Goal: Task Accomplishment & Management: Manage account settings

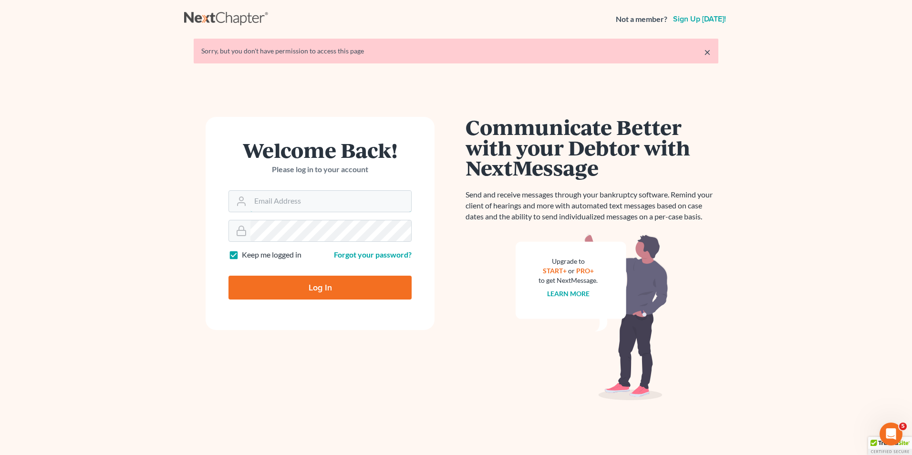
type input "[EMAIL_ADDRESS][DOMAIN_NAME]"
click at [305, 288] on input "Log In" at bounding box center [319, 288] width 183 height 24
type input "Thinking..."
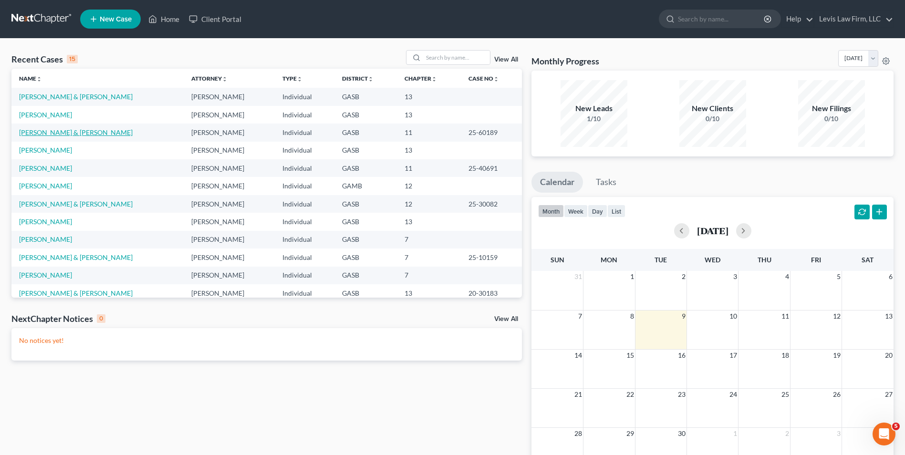
click at [56, 133] on link "[PERSON_NAME] & [PERSON_NAME]" at bounding box center [76, 132] width 114 height 8
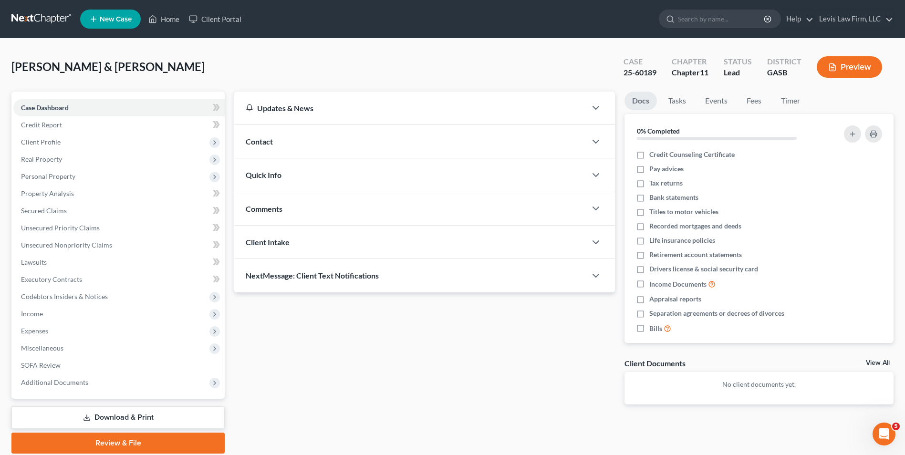
click at [134, 421] on link "Download & Print" at bounding box center [117, 417] width 213 height 22
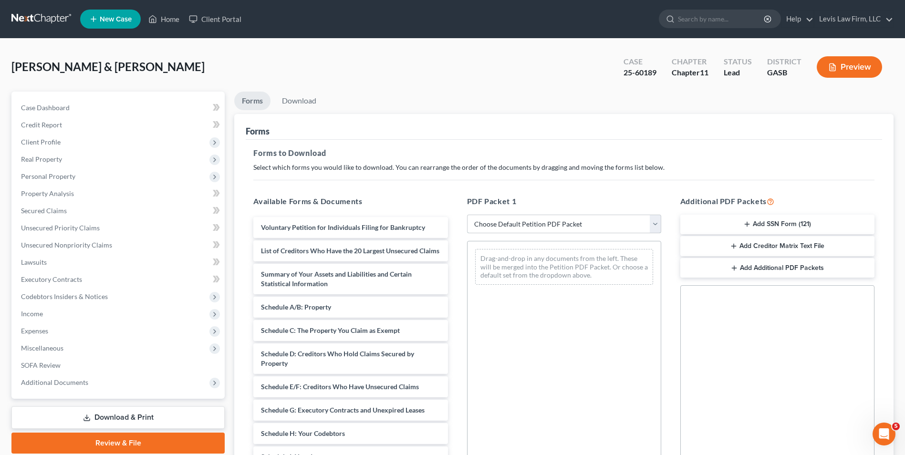
click at [654, 226] on select "Choose Default Petition PDF Packet Complete Bankruptcy Petition (all forms and …" at bounding box center [564, 224] width 194 height 19
select select "2"
click at [467, 215] on select "Choose Default Petition PDF Packet Complete Bankruptcy Petition (all forms and …" at bounding box center [564, 224] width 194 height 19
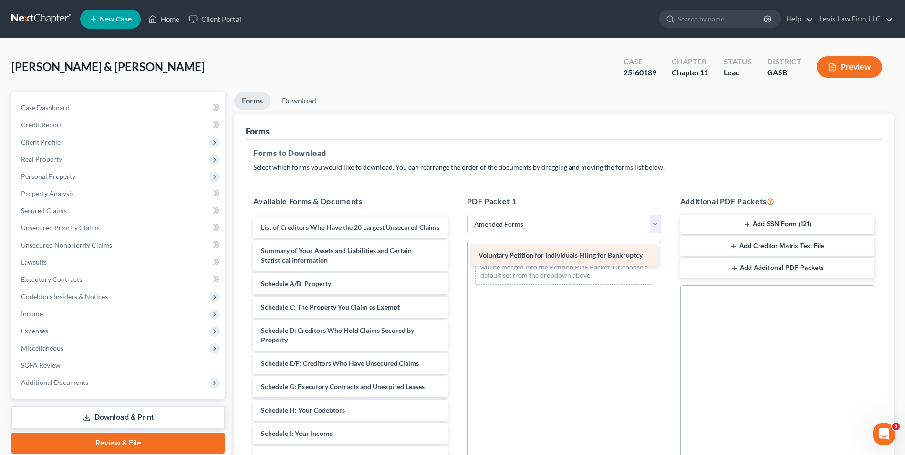
drag, startPoint x: 346, startPoint y: 227, endPoint x: 563, endPoint y: 254, distance: 219.2
click at [455, 254] on div "Voluntary Petition for Individuals Filing for Bankruptcy Voluntary Petition for…" at bounding box center [350, 433] width 209 height 433
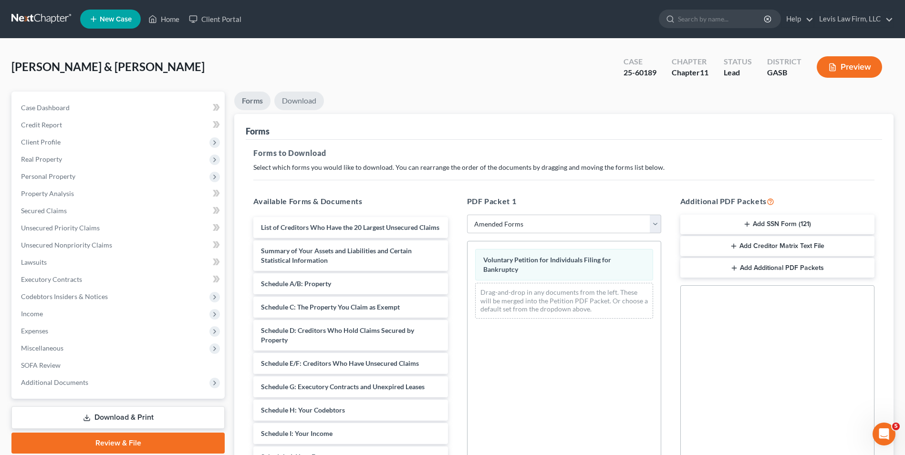
click at [309, 99] on link "Download" at bounding box center [299, 101] width 50 height 19
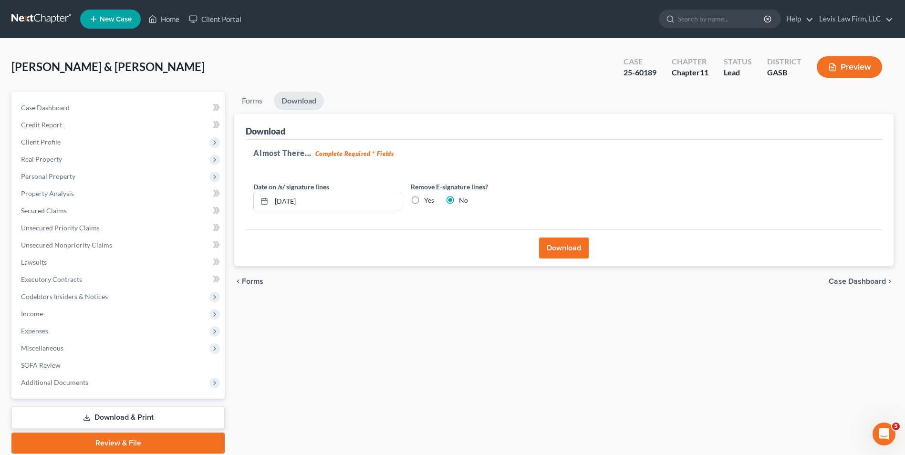
click at [581, 244] on button "Download" at bounding box center [564, 248] width 50 height 21
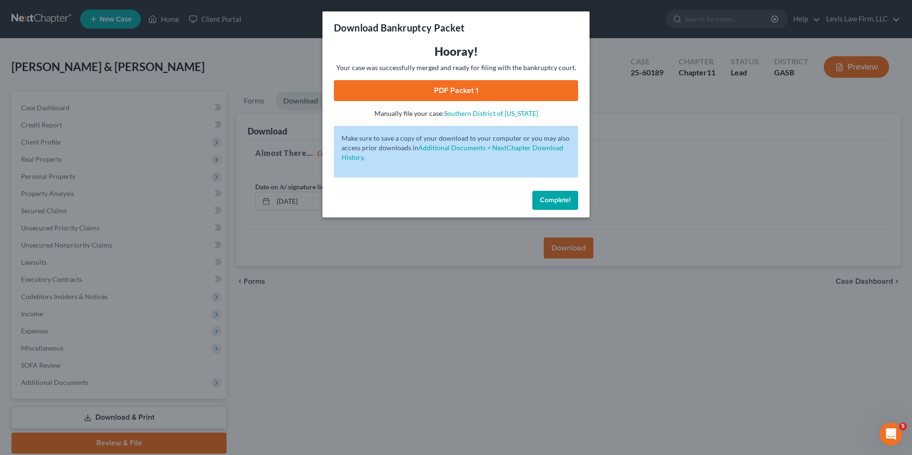
click at [456, 93] on link "PDF Packet 1" at bounding box center [456, 90] width 244 height 21
click at [544, 198] on span "Complete!" at bounding box center [555, 200] width 31 height 8
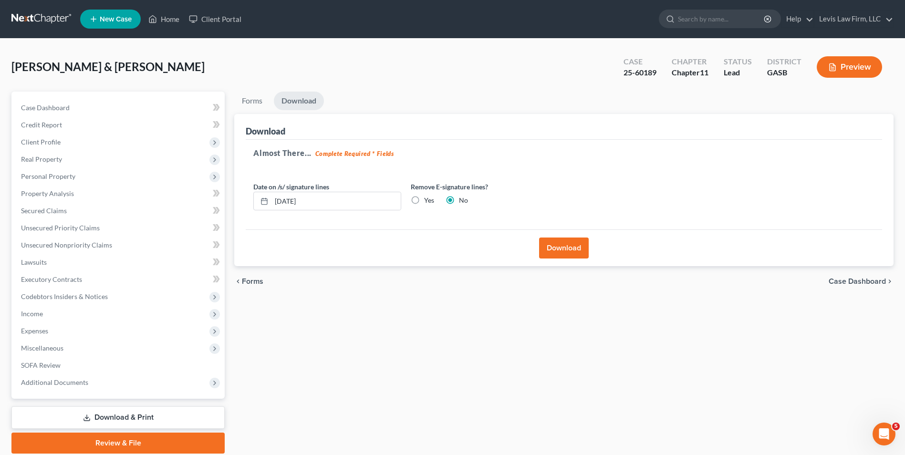
click at [120, 417] on link "Download & Print" at bounding box center [117, 417] width 213 height 22
click at [132, 416] on link "Download & Print" at bounding box center [117, 417] width 213 height 22
click at [253, 103] on link "Forms" at bounding box center [252, 101] width 36 height 19
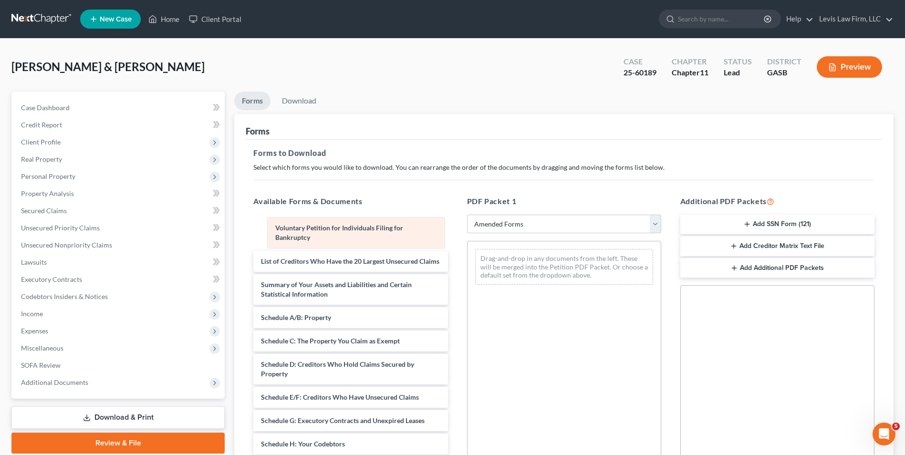
drag, startPoint x: 539, startPoint y: 260, endPoint x: 330, endPoint y: 228, distance: 211.4
click at [467, 241] on div "Voluntary Petition for Individuals Filing for Bankruptcy Voluntary Petition for…" at bounding box center [563, 266] width 193 height 51
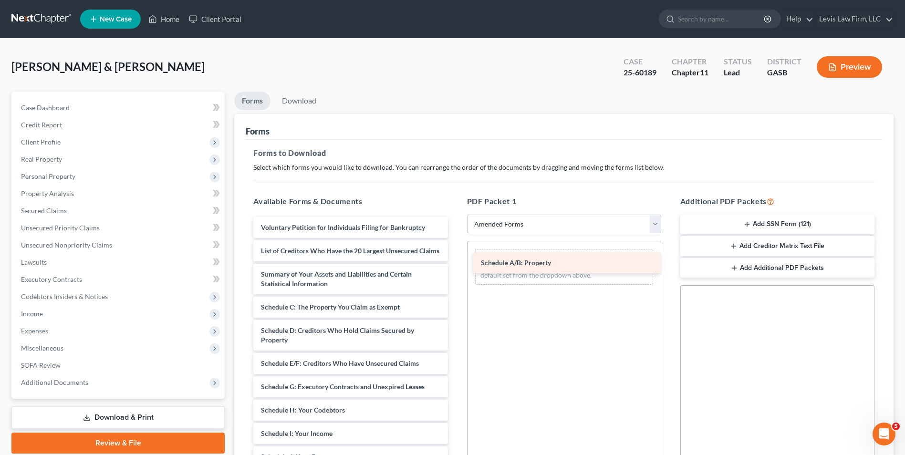
drag, startPoint x: 321, startPoint y: 317, endPoint x: 540, endPoint y: 262, distance: 226.0
click at [455, 262] on div "Schedule A/B: Property Voluntary Petition for Individuals Filing for Bankruptcy…" at bounding box center [350, 433] width 209 height 433
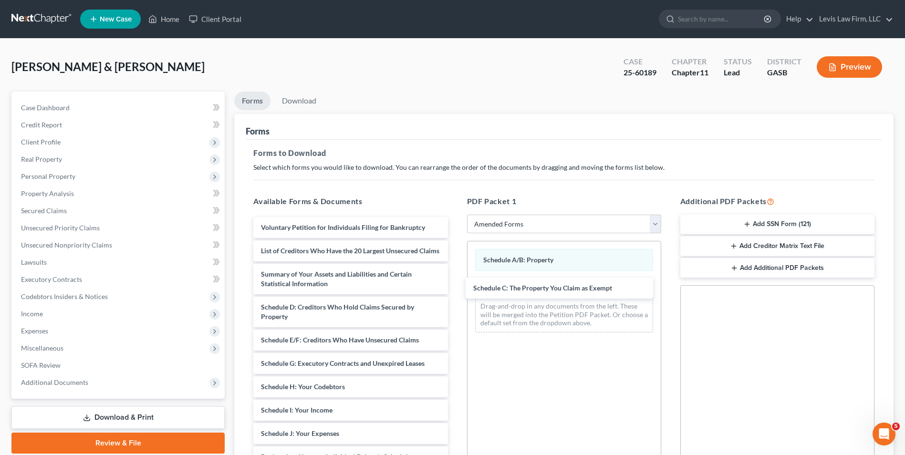
drag, startPoint x: 360, startPoint y: 313, endPoint x: 579, endPoint y: 296, distance: 219.6
click at [455, 284] on div "Schedule C: The Property You Claim as Exempt Voluntary Petition for Individuals…" at bounding box center [350, 422] width 209 height 410
click at [307, 99] on link "Download" at bounding box center [299, 101] width 50 height 19
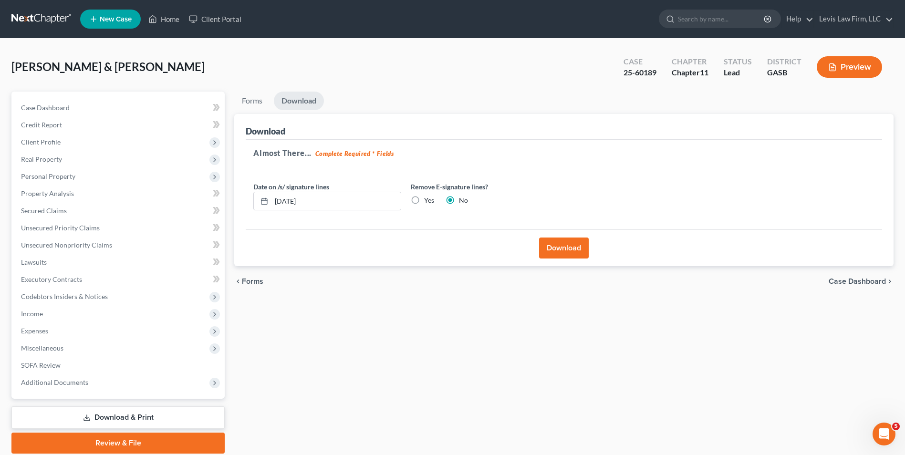
click at [565, 243] on button "Download" at bounding box center [564, 248] width 50 height 21
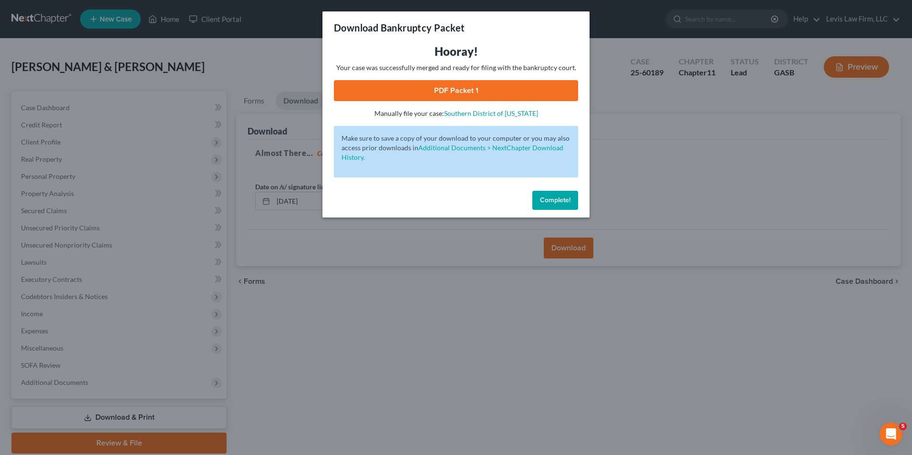
click at [458, 85] on link "PDF Packet 1" at bounding box center [456, 90] width 244 height 21
click at [559, 198] on span "Complete!" at bounding box center [555, 200] width 31 height 8
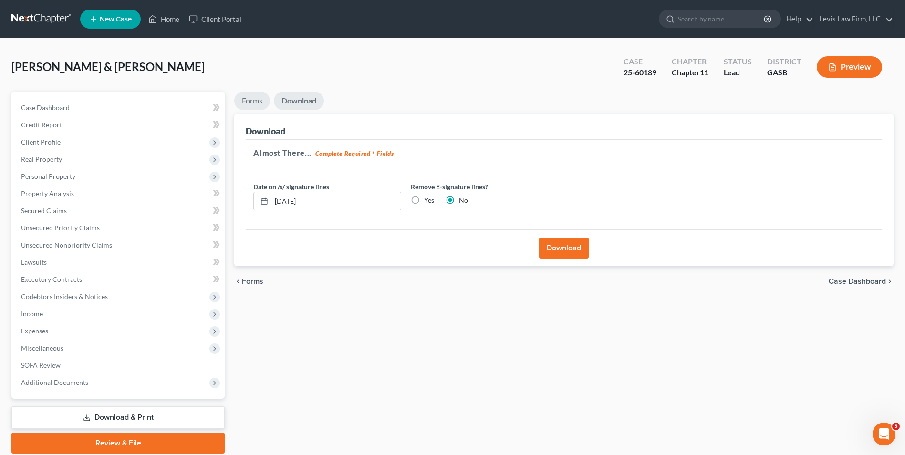
click at [250, 99] on link "Forms" at bounding box center [252, 101] width 36 height 19
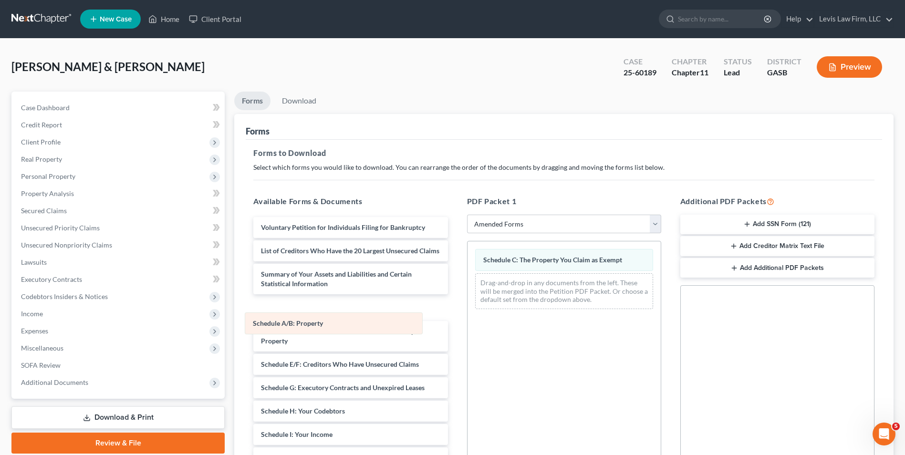
drag, startPoint x: 560, startPoint y: 261, endPoint x: 330, endPoint y: 325, distance: 238.5
click at [467, 317] on div "Schedule A/B: Property Schedule A/B: Property Schedule C: The Property You Clai…" at bounding box center [563, 278] width 193 height 75
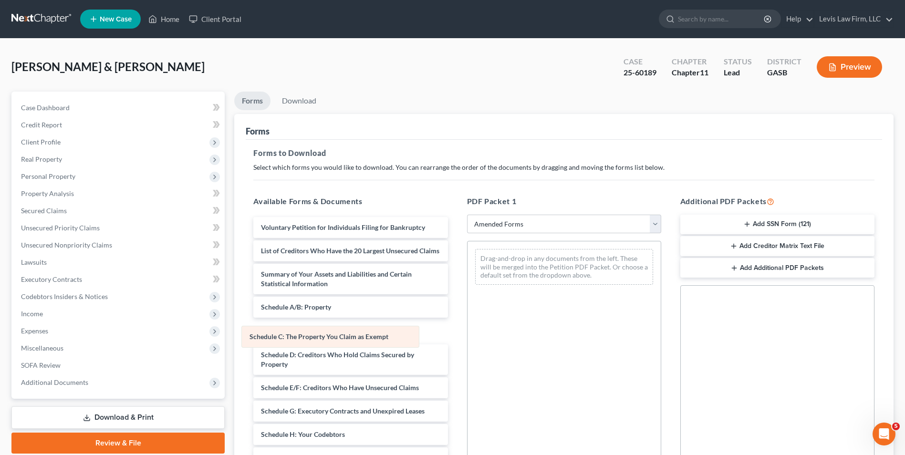
drag, startPoint x: 550, startPoint y: 258, endPoint x: 316, endPoint y: 335, distance: 246.1
click at [467, 292] on div "Schedule C: The Property You Claim as Exempt Schedule C: The Property You Claim…" at bounding box center [563, 266] width 193 height 51
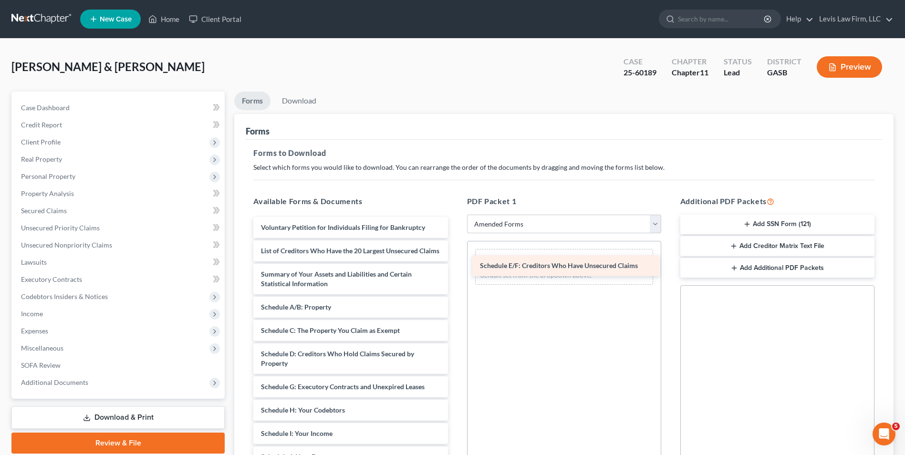
drag, startPoint x: 324, startPoint y: 395, endPoint x: 539, endPoint y: 261, distance: 253.4
click at [455, 261] on div "Schedule E/F: Creditors Who Have Unsecured Claims Voluntary Petition for Indivi…" at bounding box center [350, 433] width 209 height 433
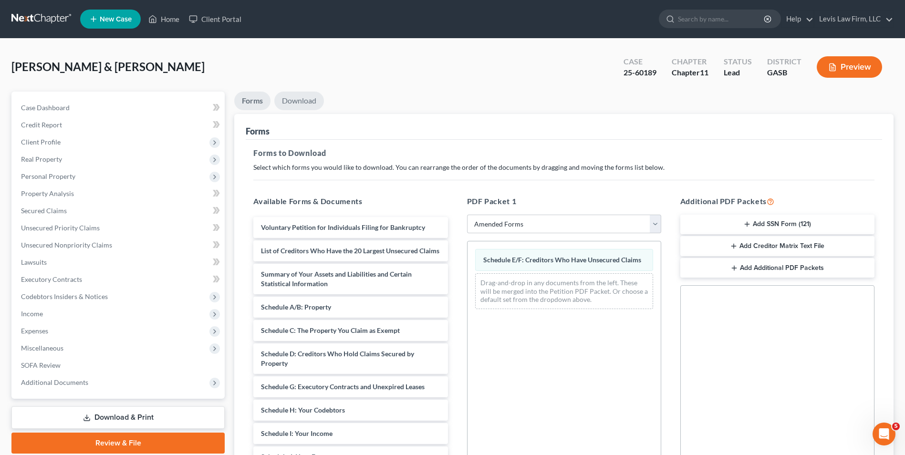
click at [296, 100] on link "Download" at bounding box center [299, 101] width 50 height 19
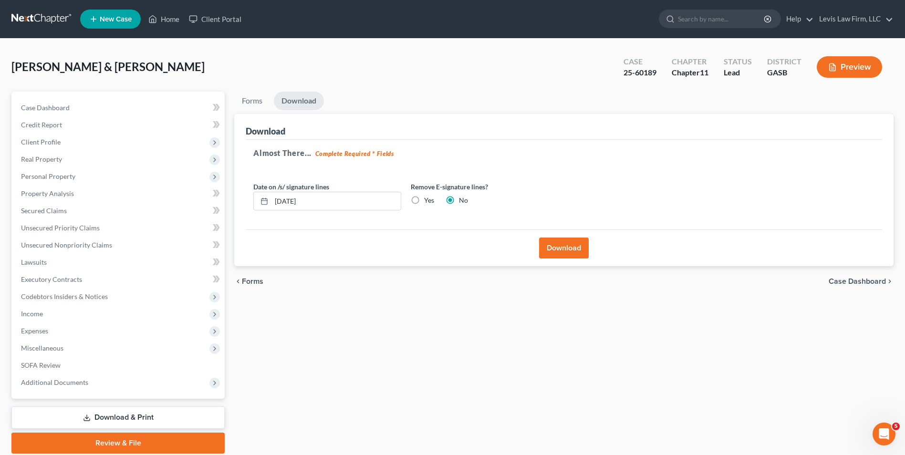
click at [547, 244] on button "Download" at bounding box center [564, 248] width 50 height 21
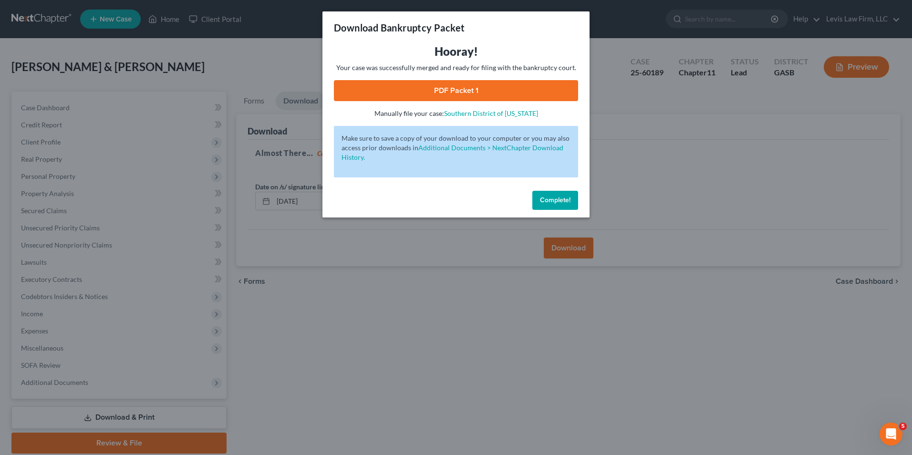
click at [460, 87] on link "PDF Packet 1" at bounding box center [456, 90] width 244 height 21
click at [555, 202] on span "Complete!" at bounding box center [555, 200] width 31 height 8
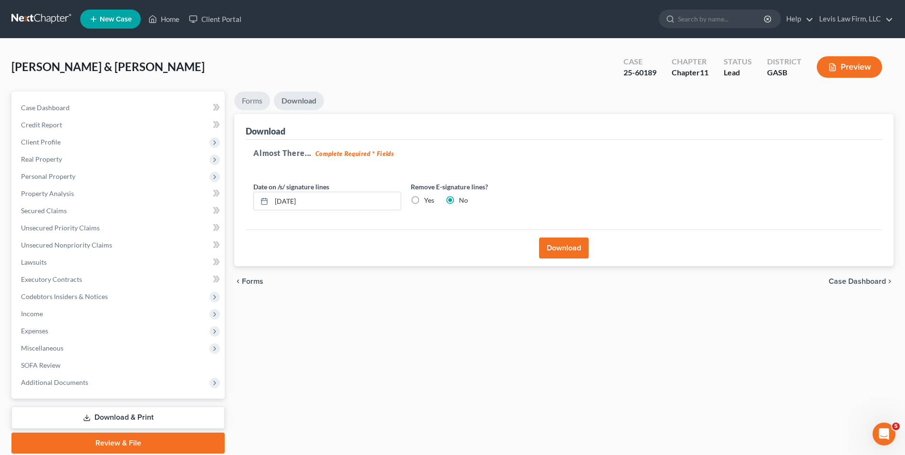
click at [247, 100] on link "Forms" at bounding box center [252, 101] width 36 height 19
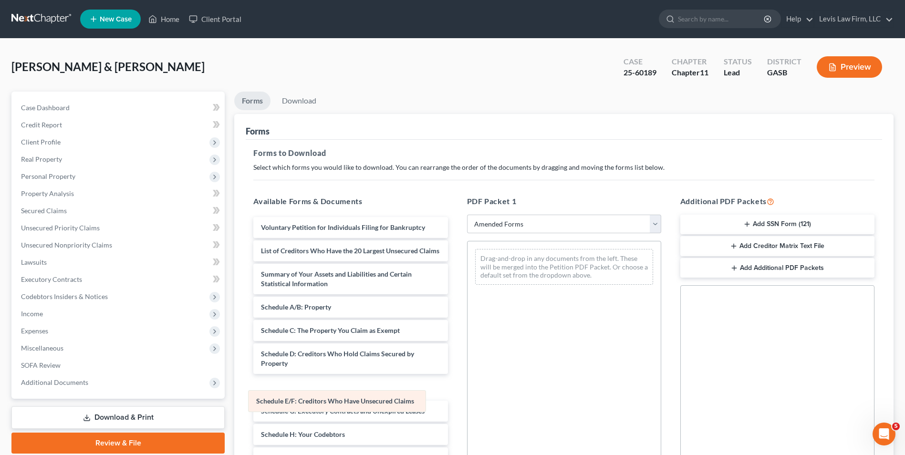
drag, startPoint x: 560, startPoint y: 258, endPoint x: 338, endPoint y: 391, distance: 258.6
click at [467, 292] on div "Schedule E/F: Creditors Who Have Unsecured Claims Schedule E/F: Creditors Who H…" at bounding box center [563, 266] width 193 height 51
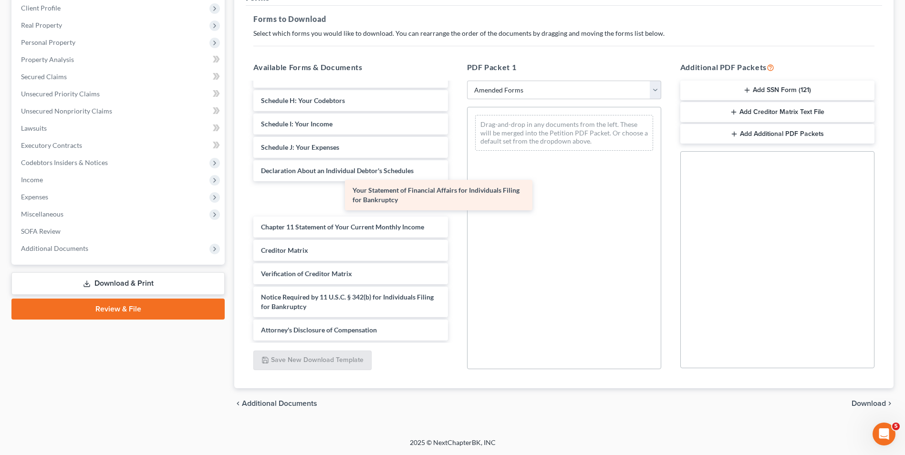
scroll to position [176, 0]
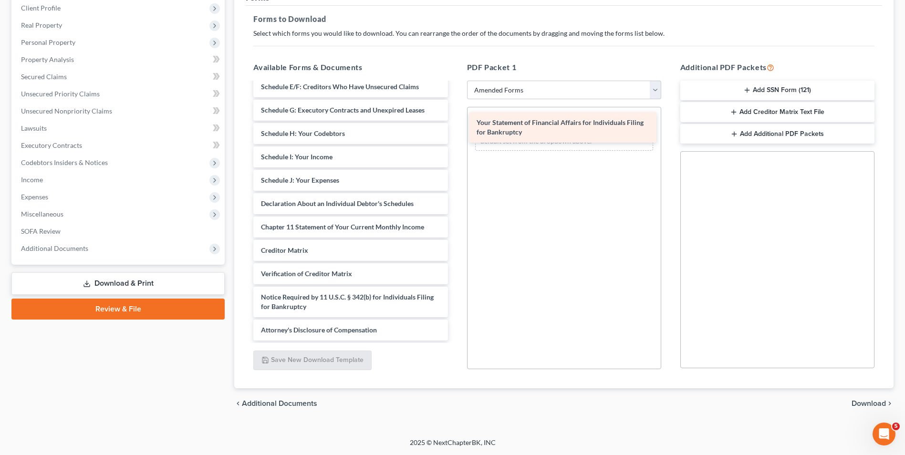
drag, startPoint x: 299, startPoint y: 197, endPoint x: 514, endPoint y: 127, distance: 225.8
click at [455, 127] on div "Your Statement of Financial Affairs for Individuals Filing for Bankruptcy Volun…" at bounding box center [350, 129] width 209 height 424
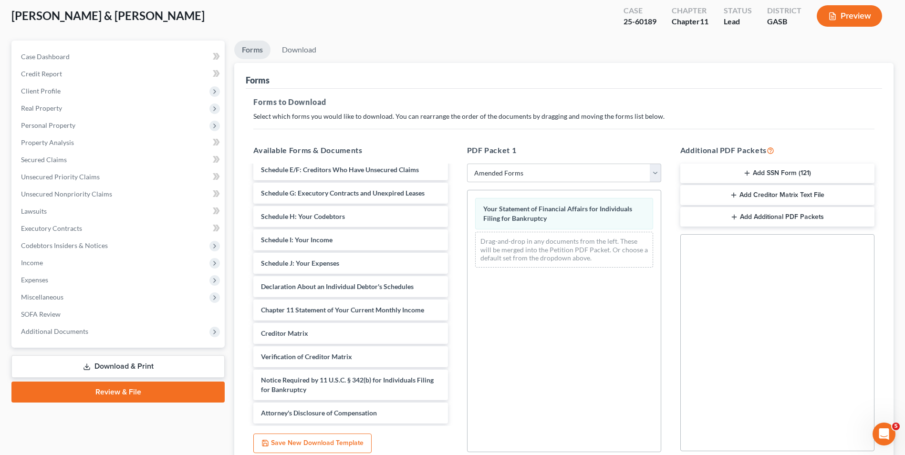
scroll to position [0, 0]
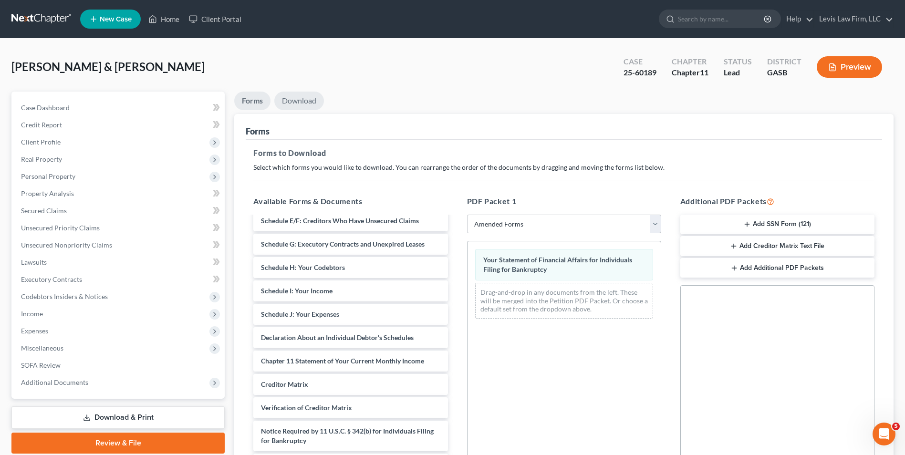
click at [301, 103] on link "Download" at bounding box center [299, 101] width 50 height 19
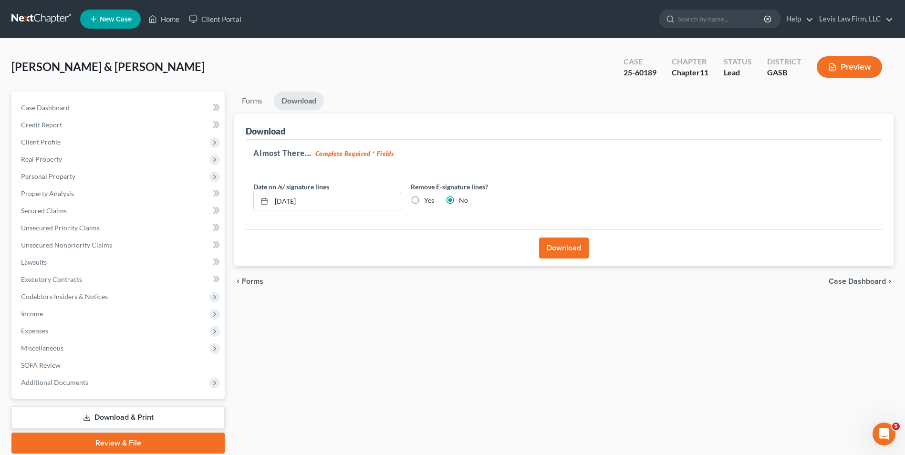
click at [571, 249] on button "Download" at bounding box center [564, 248] width 50 height 21
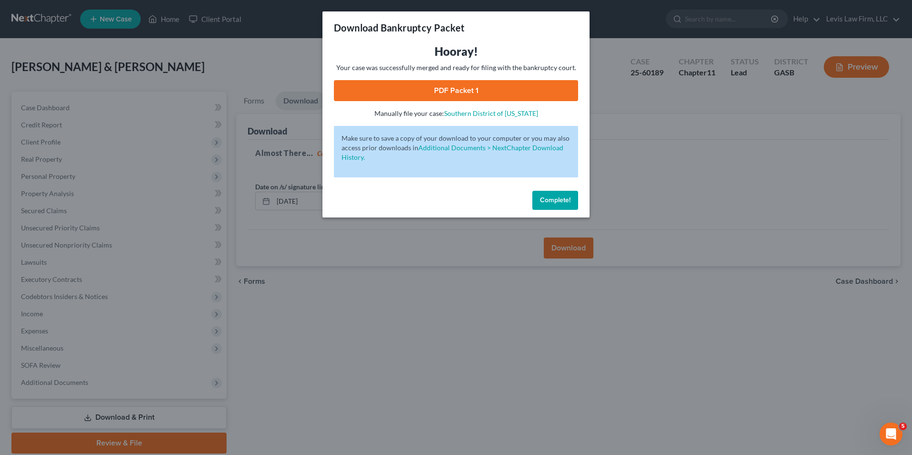
click at [453, 83] on link "PDF Packet 1" at bounding box center [456, 90] width 244 height 21
click at [555, 200] on span "Complete!" at bounding box center [555, 200] width 31 height 8
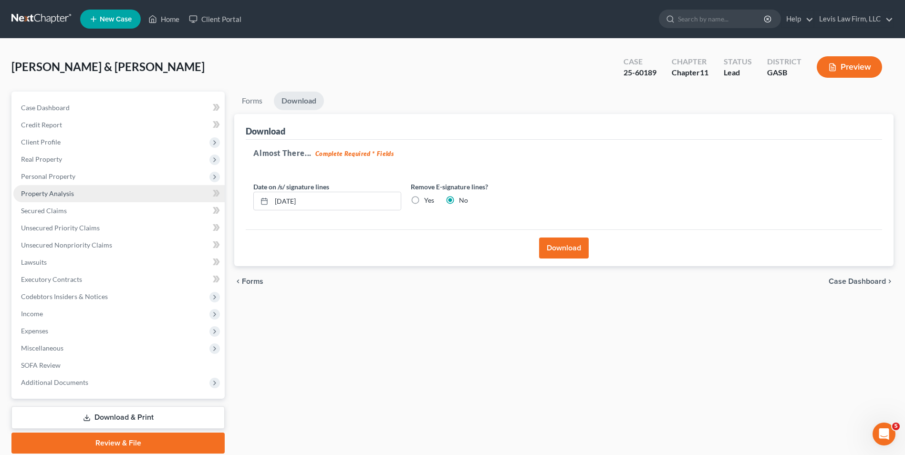
click at [47, 189] on span "Property Analysis" at bounding box center [47, 193] width 53 height 8
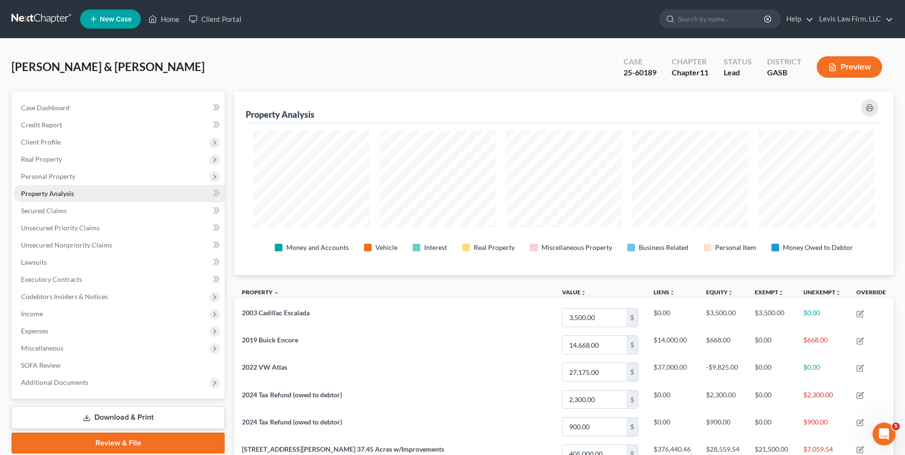
scroll to position [184, 659]
click at [52, 175] on span "Personal Property" at bounding box center [48, 176] width 54 height 8
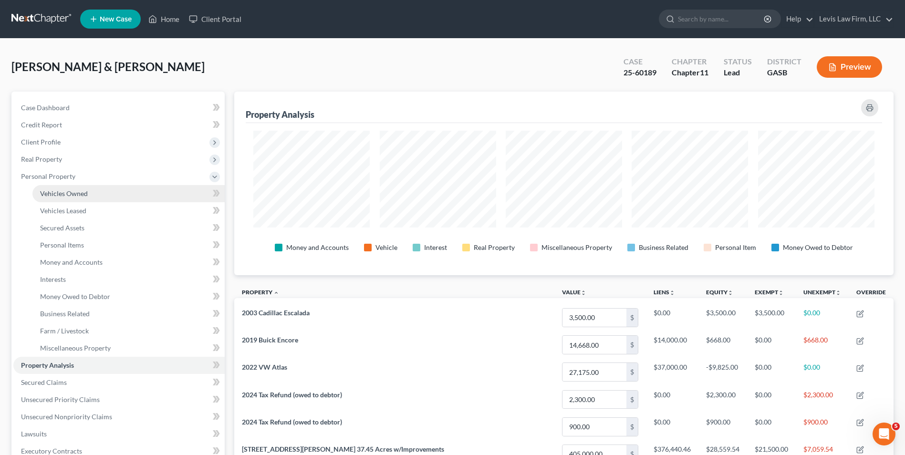
click at [70, 191] on span "Vehicles Owned" at bounding box center [64, 193] width 48 height 8
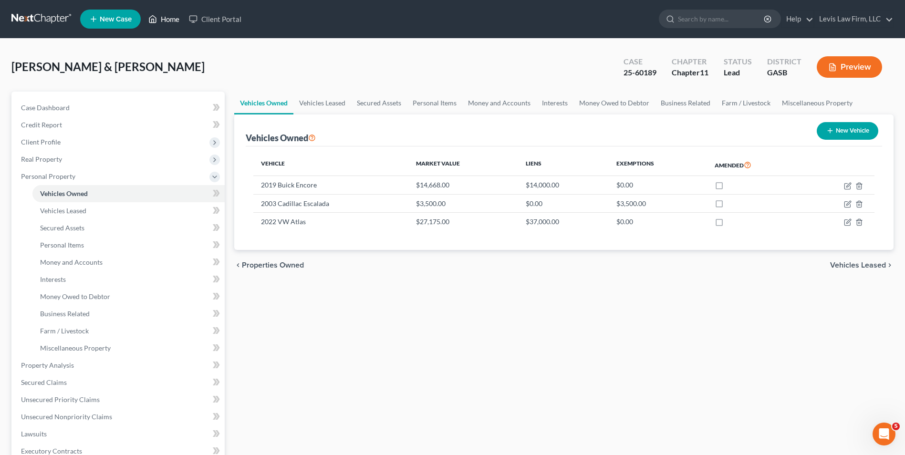
click at [173, 20] on link "Home" at bounding box center [164, 18] width 41 height 17
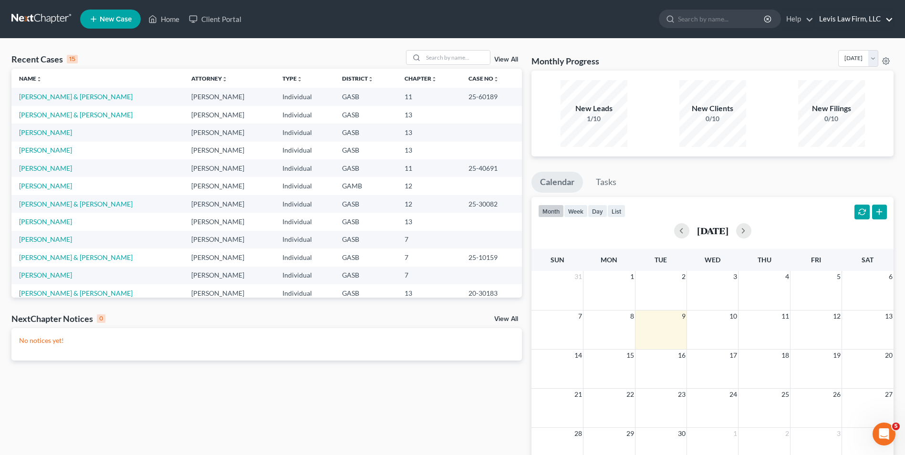
click at [839, 23] on link "Levis Law Firm, LLC" at bounding box center [853, 18] width 79 height 17
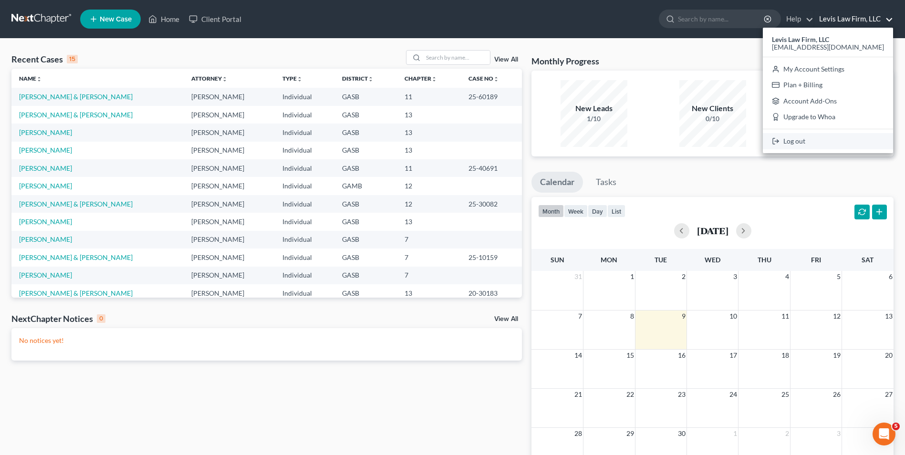
click at [802, 142] on link "Log out" at bounding box center [828, 141] width 130 height 16
